Goal: Check status: Check status

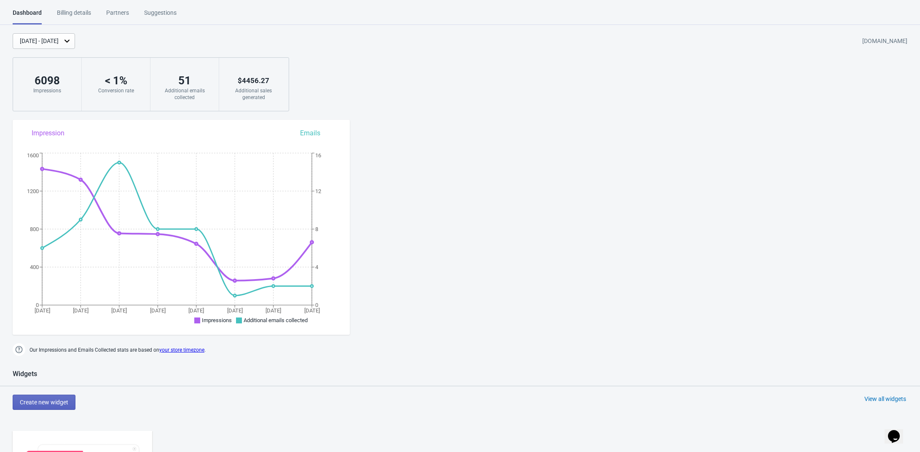
click at [70, 35] on div "[DATE] - [DATE]" at bounding box center [44, 41] width 62 height 16
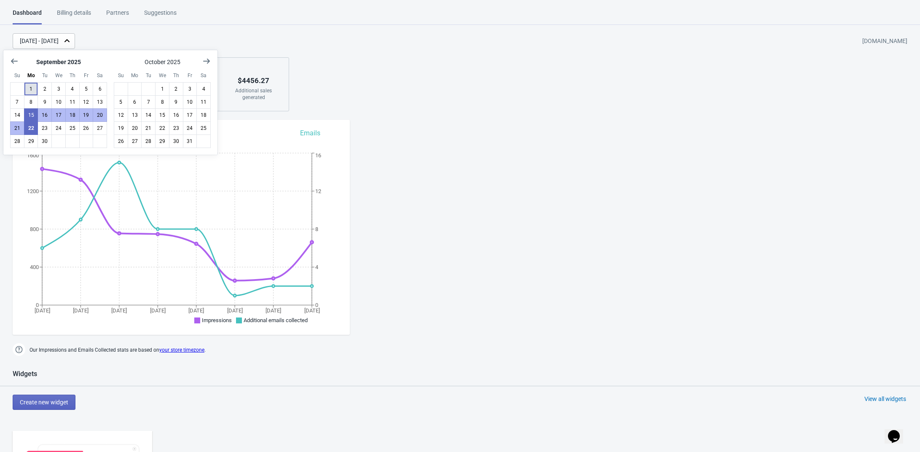
click at [28, 88] on button "1" at bounding box center [31, 88] width 14 height 13
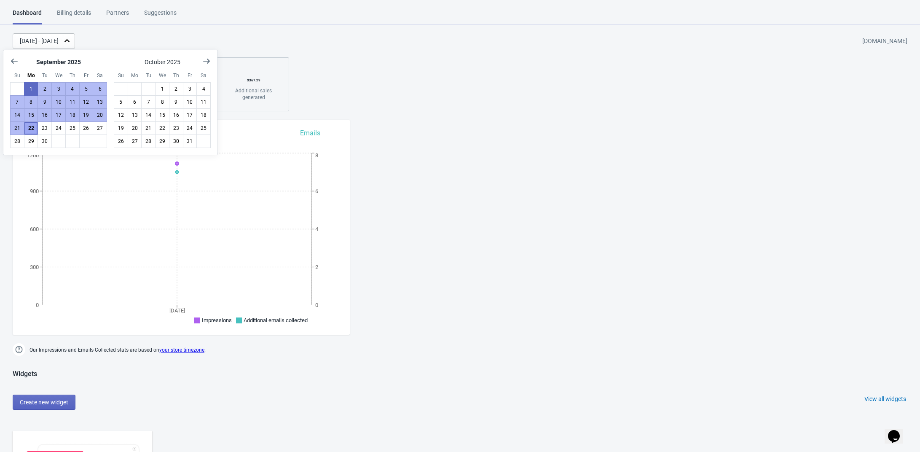
click at [29, 123] on button "22" at bounding box center [31, 127] width 14 height 13
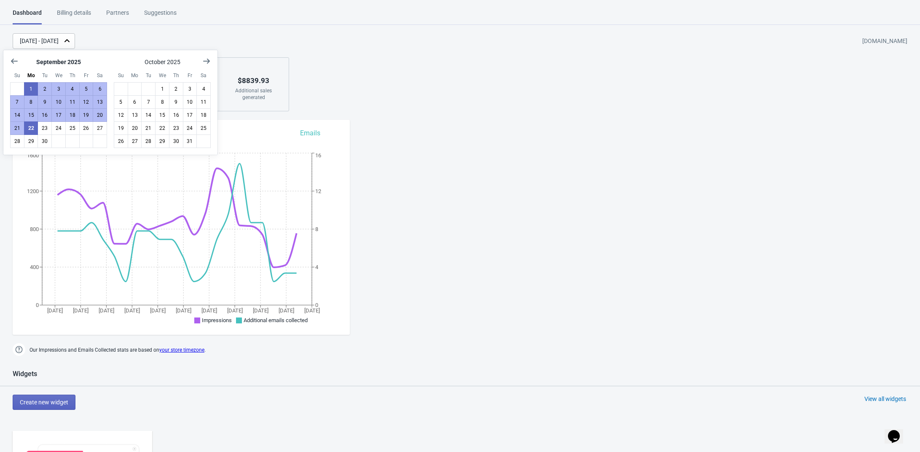
click at [366, 79] on div "[DATE] - [DATE] [DOMAIN_NAME] 18025 Impressions < 1 % Conversion rate 124 Addit…" at bounding box center [460, 72] width 920 height 78
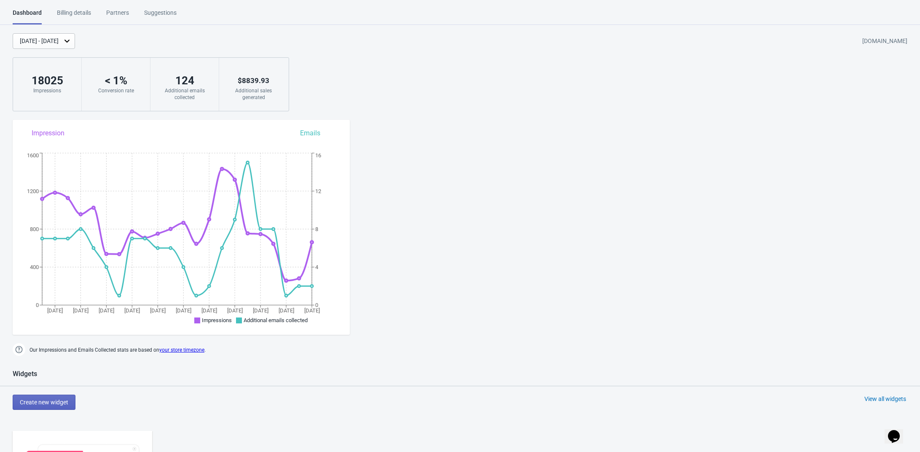
click at [60, 34] on div "[DATE] - [DATE]" at bounding box center [44, 41] width 62 height 16
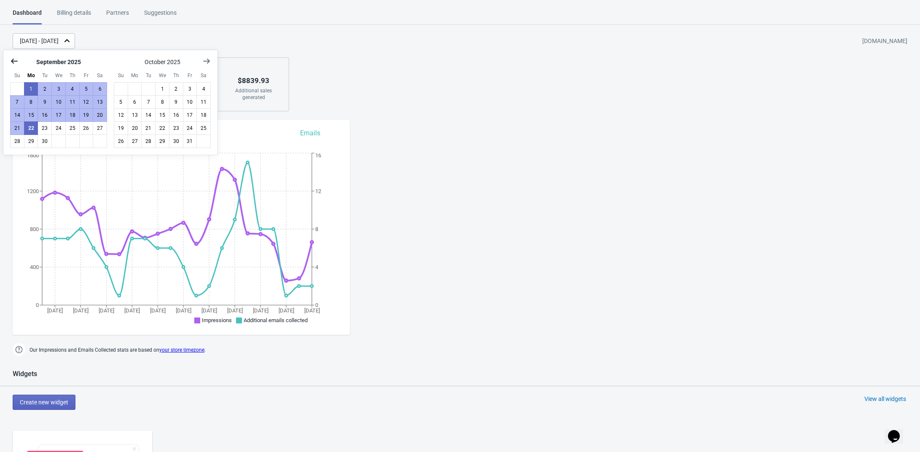
click at [17, 64] on icon "Show previous month, August 2025" at bounding box center [14, 61] width 8 height 8
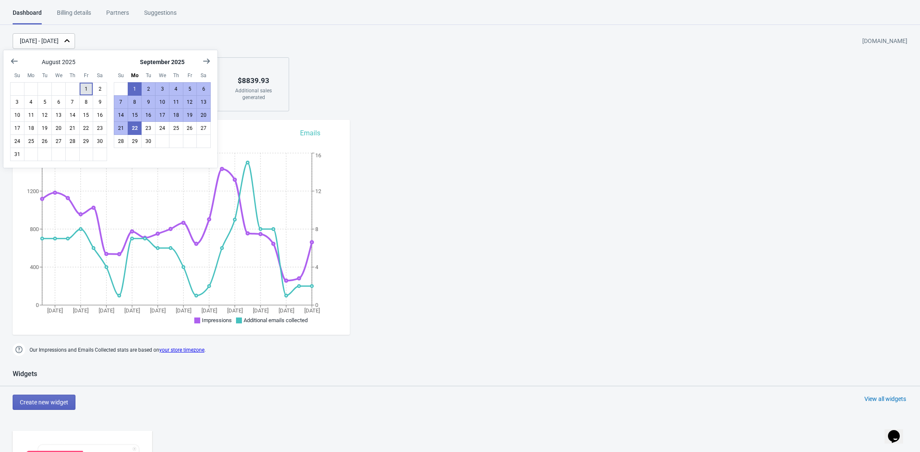
click at [84, 87] on button "1" at bounding box center [86, 88] width 14 height 13
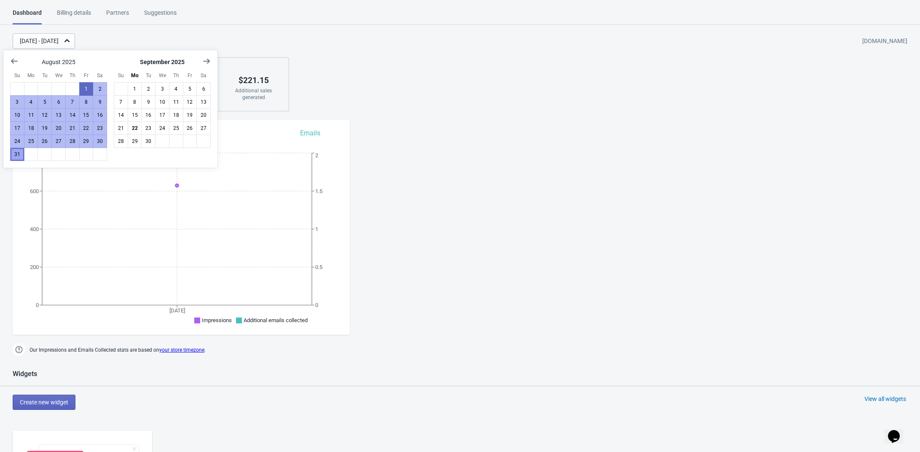
click at [13, 152] on button "31" at bounding box center [17, 154] width 14 height 13
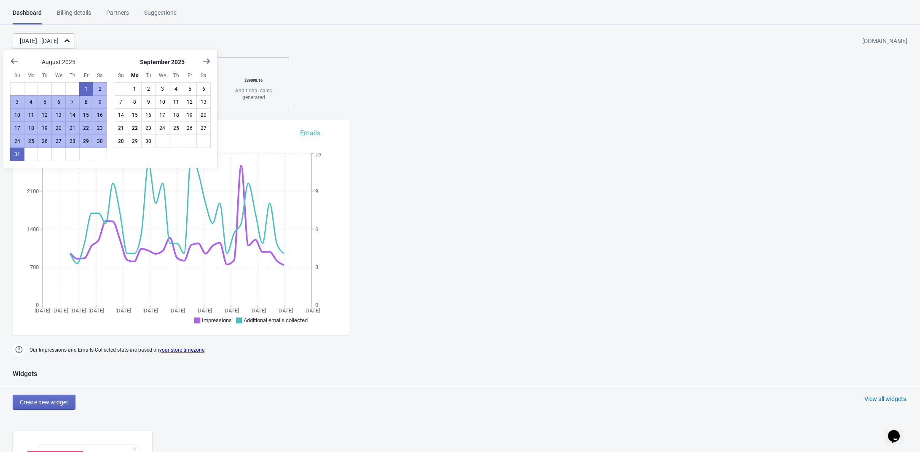
click at [374, 80] on div "[DATE] - [DATE] [DOMAIN_NAME] 23989 Impressions < 1 % Conversion rate 163 Addit…" at bounding box center [460, 72] width 920 height 78
